Goal: Complete application form: Complete application form

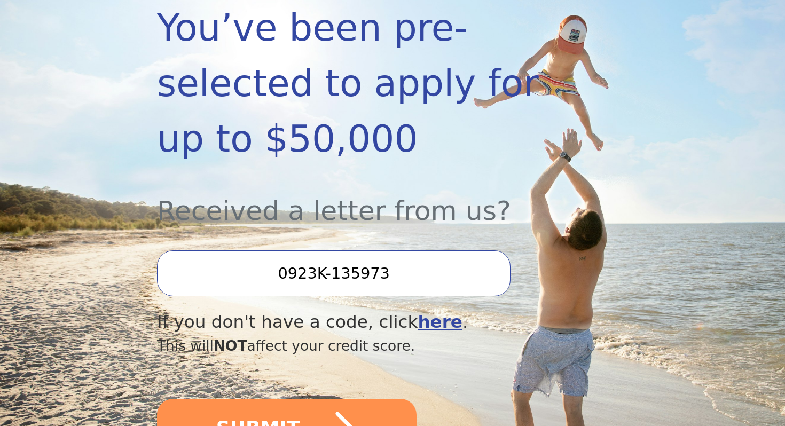
scroll to position [265, 0]
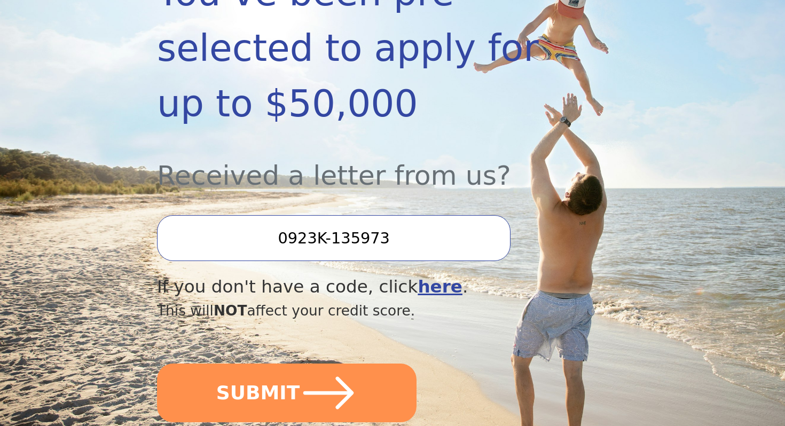
click at [340, 215] on input "0923K-135973" at bounding box center [333, 238] width 353 height 46
drag, startPoint x: 288, startPoint y: 201, endPoint x: 409, endPoint y: 201, distance: 120.7
click at [409, 215] on input "0923K-135973" at bounding box center [333, 238] width 353 height 46
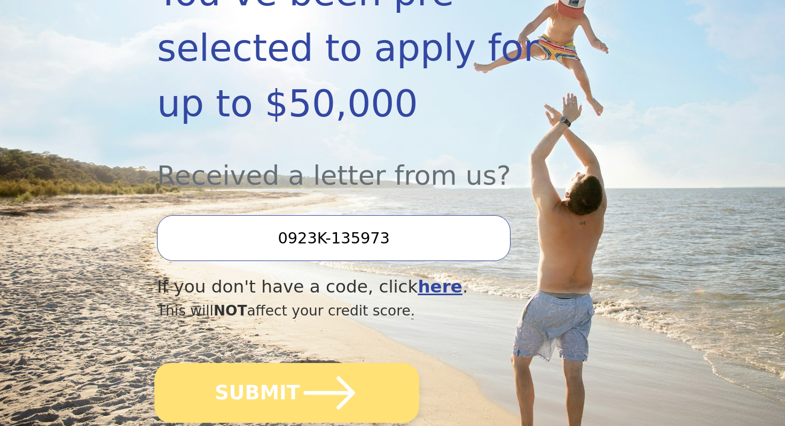
click at [306, 366] on icon "submit" at bounding box center [329, 393] width 59 height 59
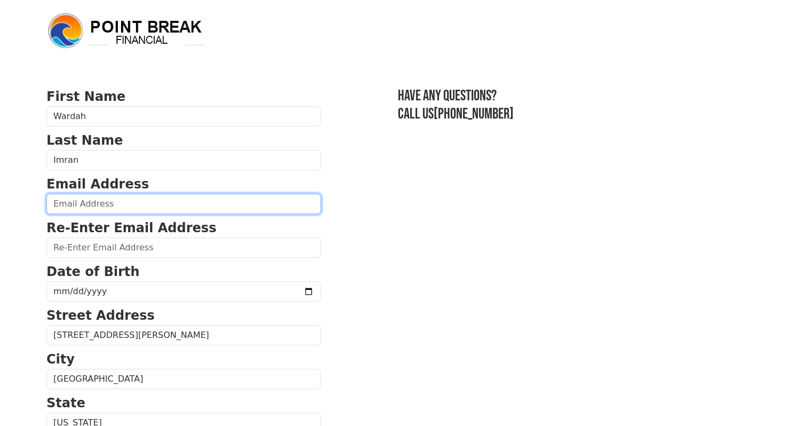
click at [131, 201] on input "email" at bounding box center [183, 204] width 274 height 20
type input "[EMAIL_ADDRESS][DOMAIN_NAME]"
type input "[PHONE_NUMBER]"
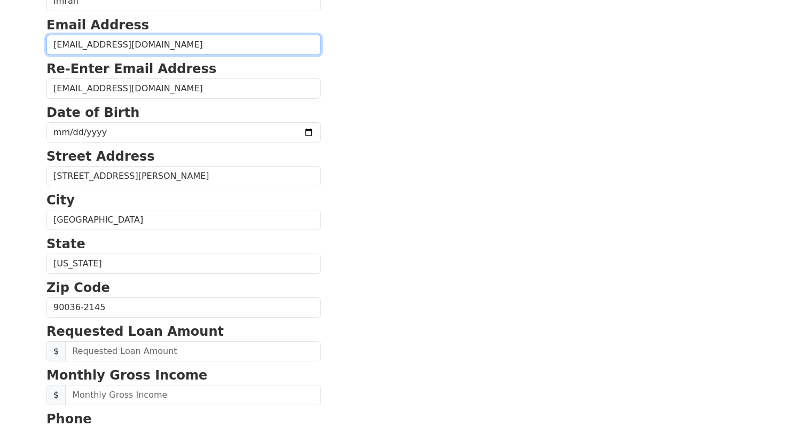
scroll to position [151, 0]
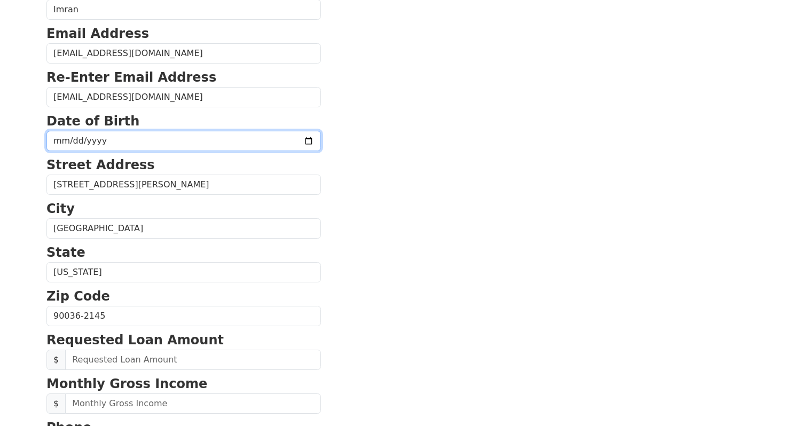
click at [53, 143] on input "date" at bounding box center [183, 141] width 274 height 20
type input "[DATE]"
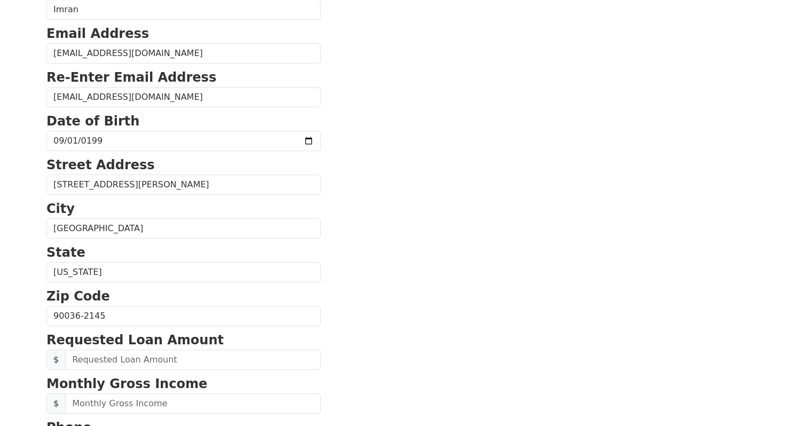
click at [11, 187] on body "First Name Wardah Last Name [PERSON_NAME] Email Address [EMAIL_ADDRESS][DOMAIN_…" at bounding box center [392, 62] width 785 height 426
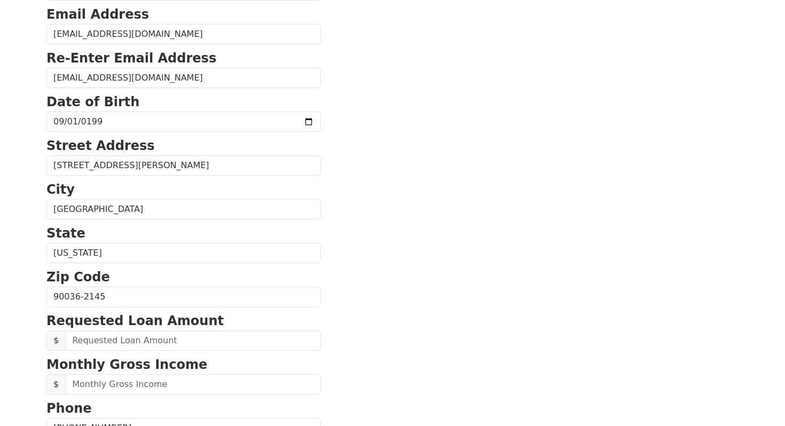
scroll to position [173, 0]
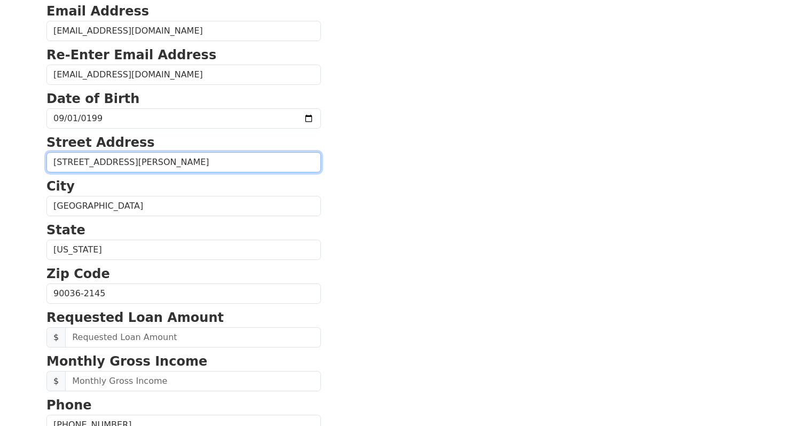
drag, startPoint x: 133, startPoint y: 162, endPoint x: 37, endPoint y: 161, distance: 96.7
click at [37, 161] on body "First Name Wardah Last Name [PERSON_NAME] Email Address [EMAIL_ADDRESS][DOMAIN_…" at bounding box center [392, 40] width 785 height 426
type input "[STREET_ADDRESS]"
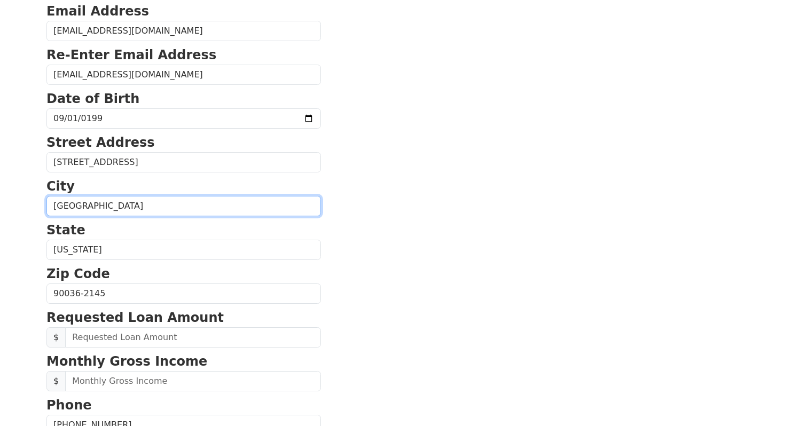
drag, startPoint x: 123, startPoint y: 210, endPoint x: 10, endPoint y: 209, distance: 113.2
click at [10, 209] on body "First Name Wardah Last Name [PERSON_NAME] Email Address [EMAIL_ADDRESS][DOMAIN_…" at bounding box center [392, 40] width 785 height 426
type input "Cerritos"
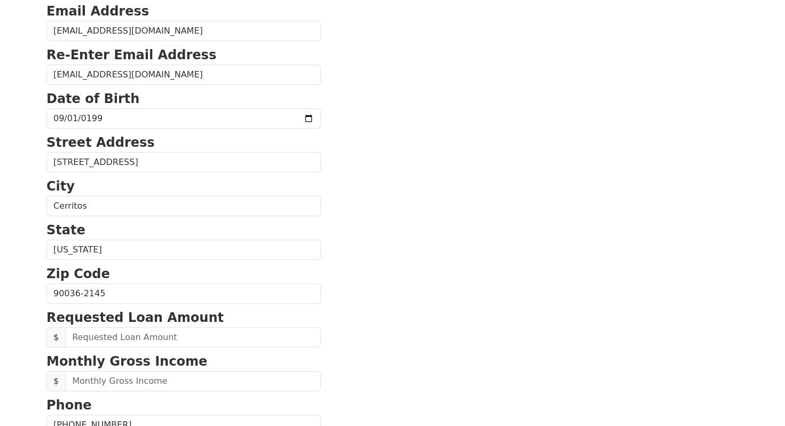
click at [12, 253] on html "First Name Wardah Last Name [PERSON_NAME] Email Address [EMAIL_ADDRESS][DOMAIN_…" at bounding box center [392, 40] width 785 height 426
drag, startPoint x: 111, startPoint y: 296, endPoint x: 26, endPoint y: 296, distance: 84.9
click at [26, 253] on html "First Name Wardah Last Name [PERSON_NAME] Email Address [EMAIL_ADDRESS][DOMAIN_…" at bounding box center [392, 40] width 785 height 426
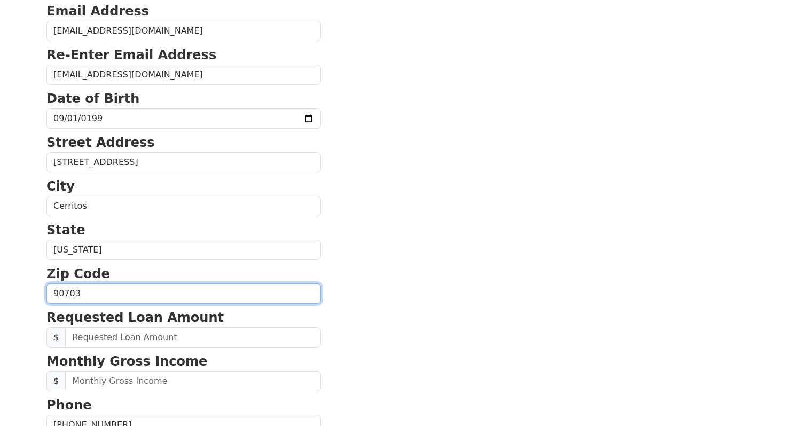
type input "90703"
click at [0, 253] on html "First Name Wardah Last Name [PERSON_NAME] Email Address [EMAIL_ADDRESS][DOMAIN_…" at bounding box center [392, 40] width 785 height 426
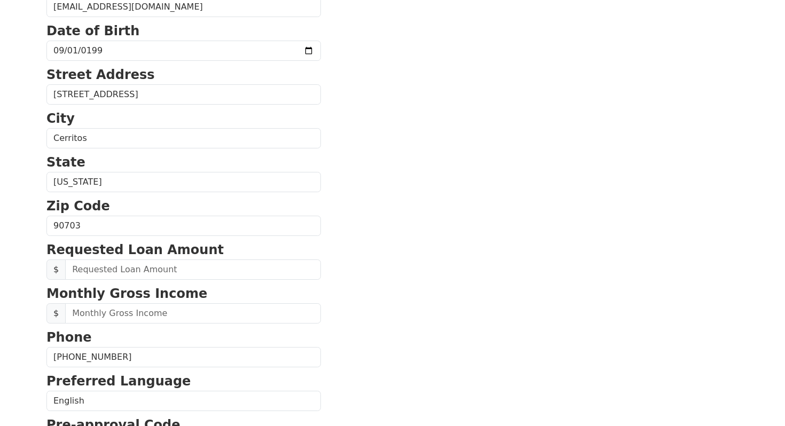
scroll to position [265, 0]
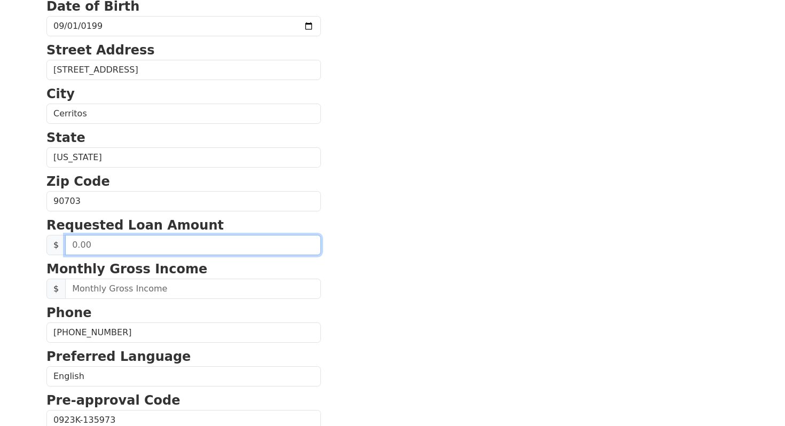
click at [130, 246] on input "text" at bounding box center [193, 245] width 256 height 20
type input "30,000.00"
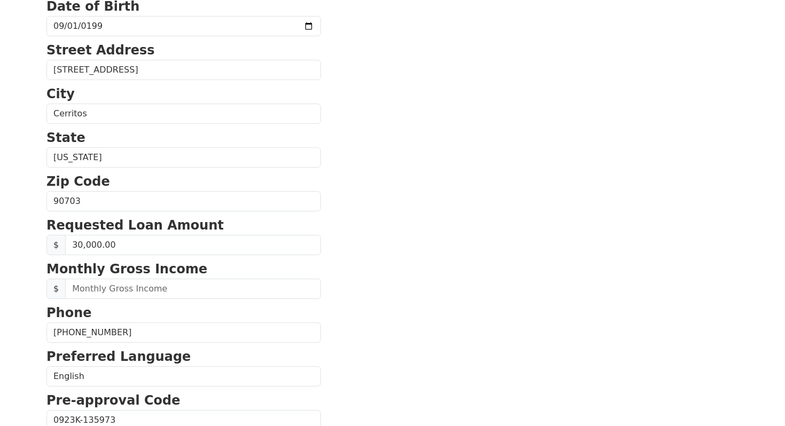
click at [503, 187] on section "First Name Wardah Last Name [PERSON_NAME] Email Address [EMAIL_ADDRESS][DOMAIN_…" at bounding box center [392, 202] width 692 height 761
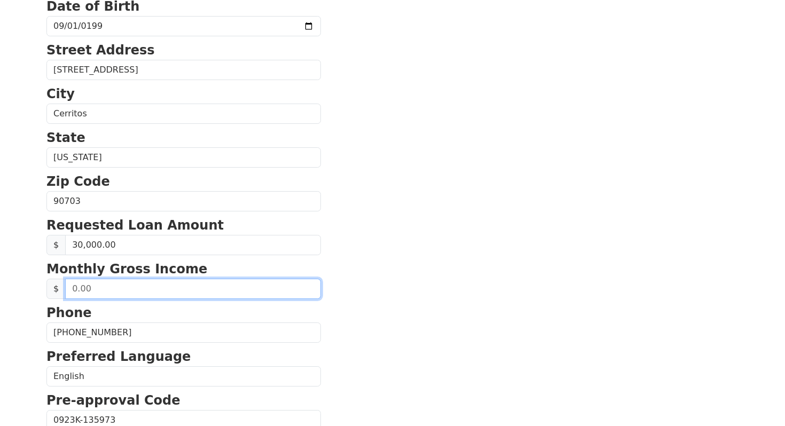
click at [147, 289] on input "text" at bounding box center [193, 289] width 256 height 20
type input "5,500.00"
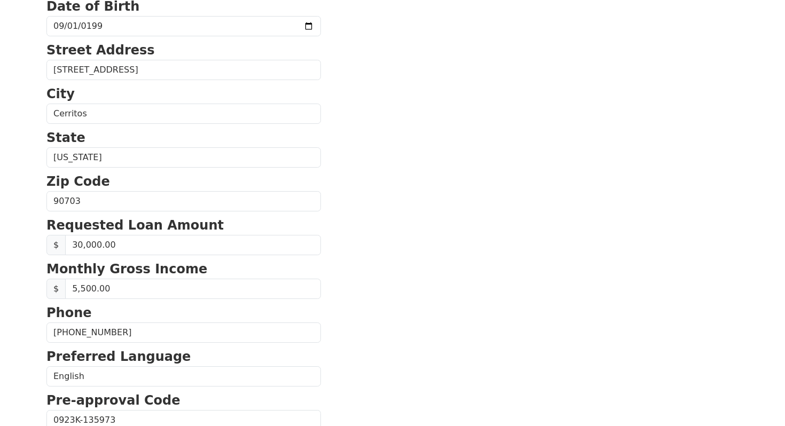
click at [372, 250] on section "First Name Wardah Last Name [PERSON_NAME] Email Address [EMAIL_ADDRESS][DOMAIN_…" at bounding box center [392, 202] width 692 height 761
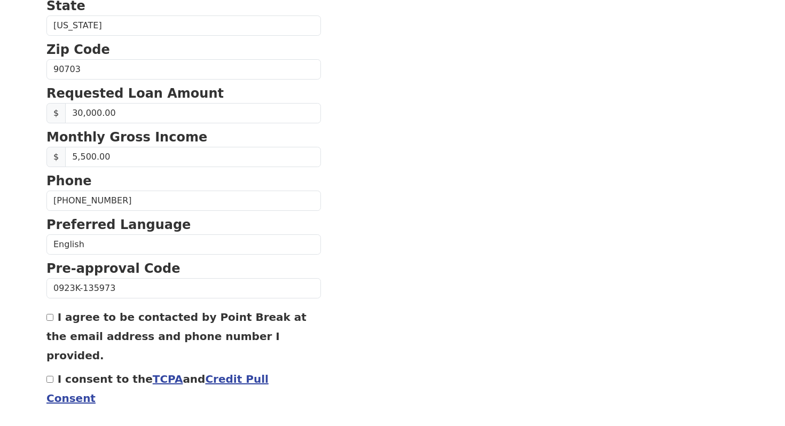
scroll to position [398, 0]
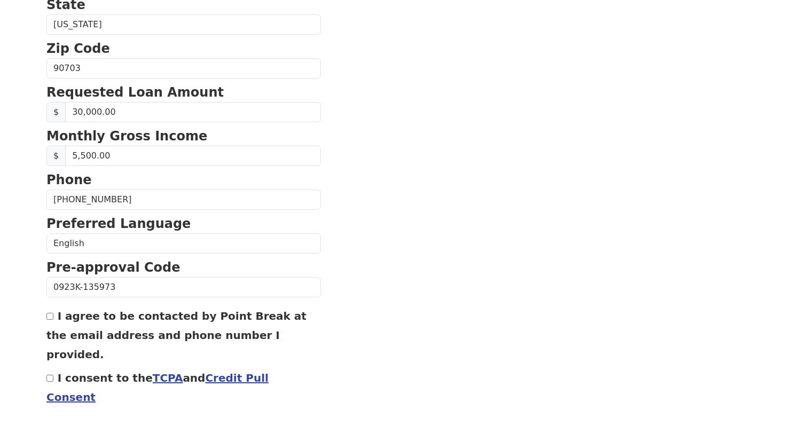
click at [50, 318] on input "I agree to be contacted by Point Break at the email address and phone number I …" at bounding box center [49, 316] width 7 height 7
checkbox input "true"
click at [50, 375] on input "I consent to the TCPA and Credit Pull Consent" at bounding box center [49, 378] width 7 height 7
checkbox input "true"
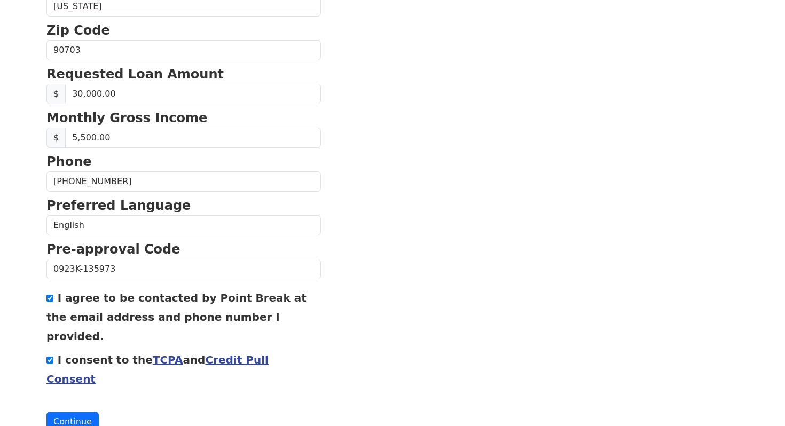
scroll to position [421, 0]
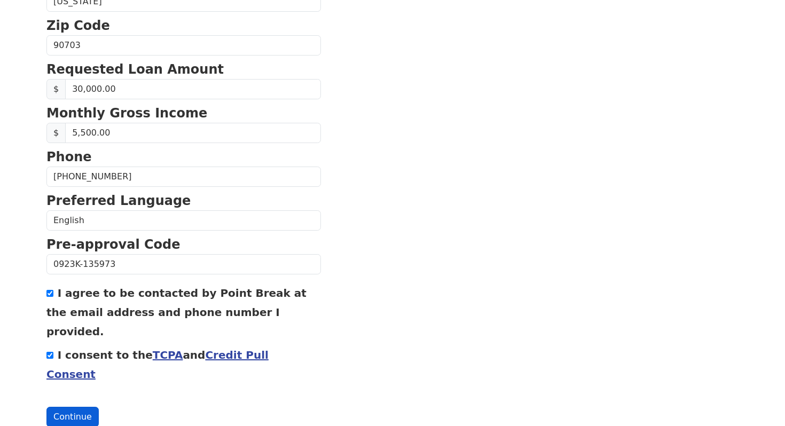
click at [75, 407] on button "Continue" at bounding box center [72, 417] width 52 height 20
